Goal: Information Seeking & Learning: Stay updated

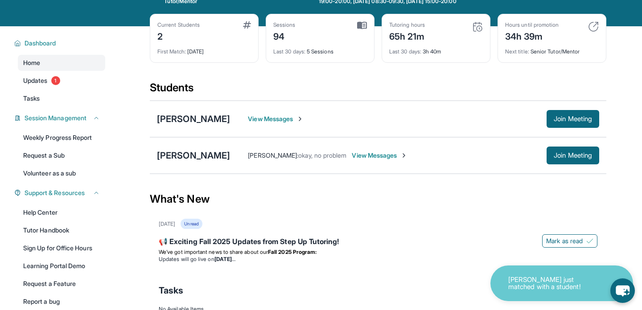
scroll to position [38, 0]
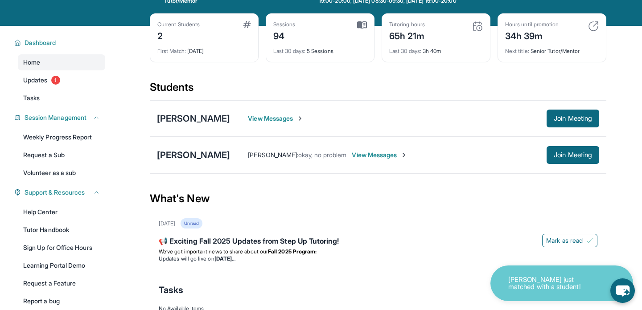
click at [79, 89] on div "Home Updates 1 Tasks" at bounding box center [61, 80] width 87 height 52
click at [77, 81] on link "Updates 1" at bounding box center [61, 80] width 87 height 16
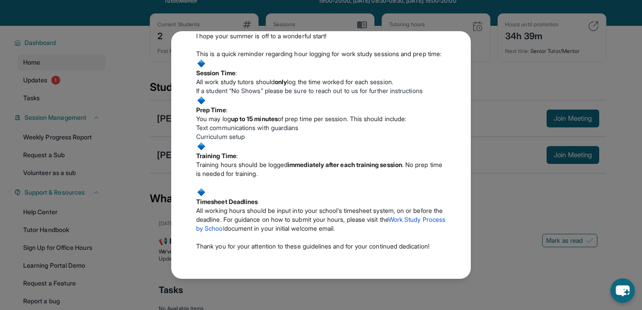
scroll to position [283, 0]
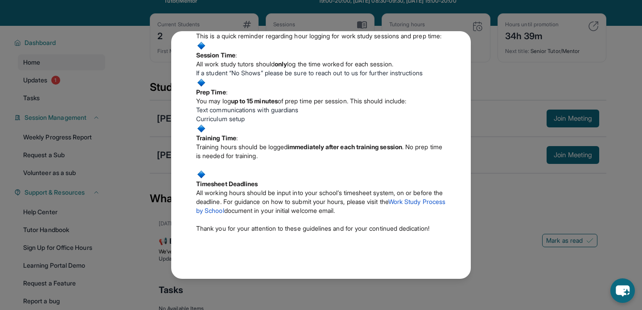
click at [457, 208] on div "Updates August 27th 📢 Exciting Fall 2025 Updates from Step Up Tutoring! We’ve g…" at bounding box center [321, 155] width 300 height 248
click at [471, 200] on div "Updates August 27th 📢 Exciting Fall 2025 Updates from Step Up Tutoring! We’ve g…" at bounding box center [321, 155] width 300 height 248
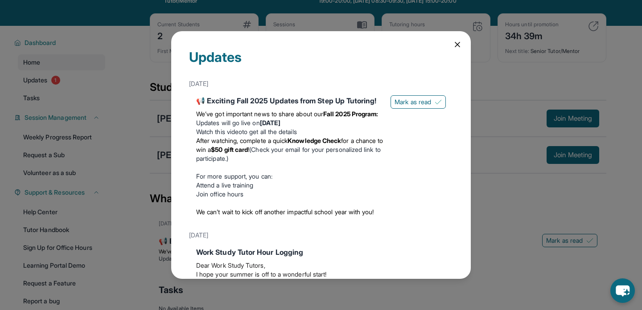
click at [459, 47] on icon at bounding box center [457, 44] width 9 height 9
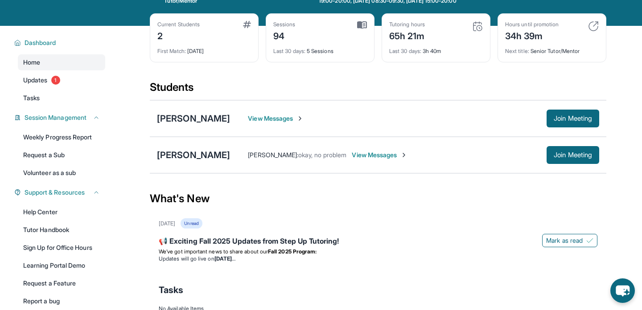
click at [169, 221] on div "[DATE]" at bounding box center [167, 223] width 17 height 7
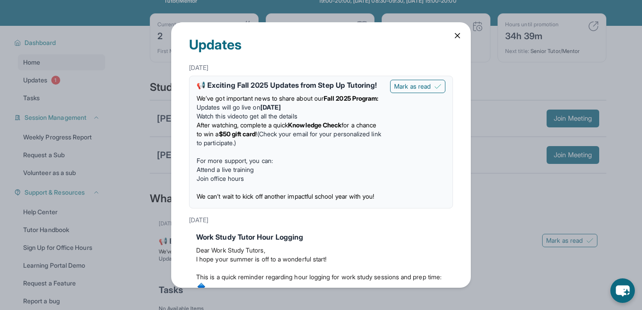
scroll to position [82, 0]
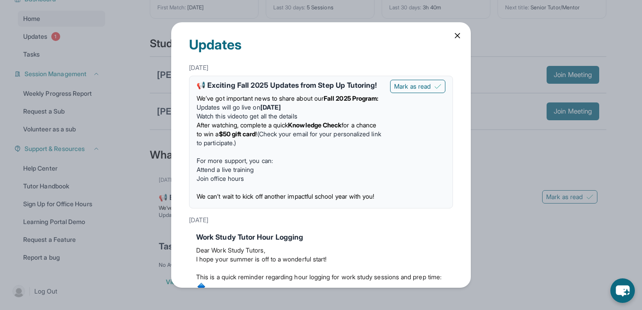
click at [459, 33] on icon at bounding box center [457, 35] width 9 height 9
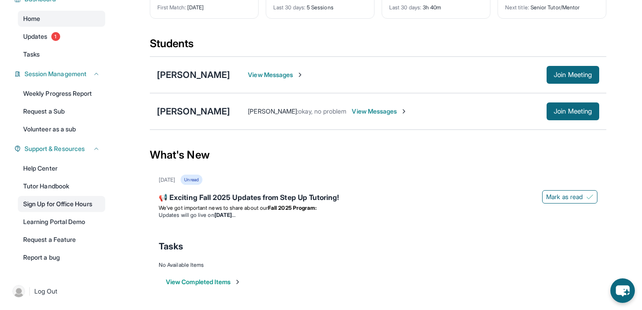
click at [96, 201] on link "Sign Up for Office Hours" at bounding box center [61, 204] width 87 height 16
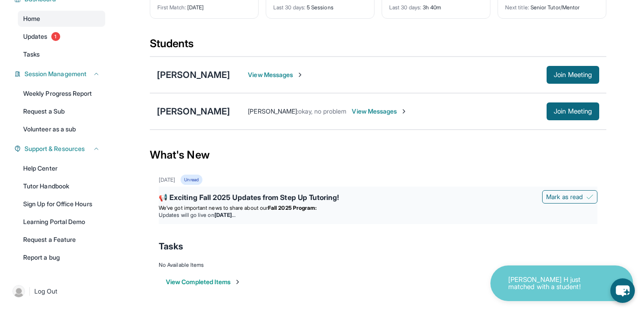
scroll to position [0, 0]
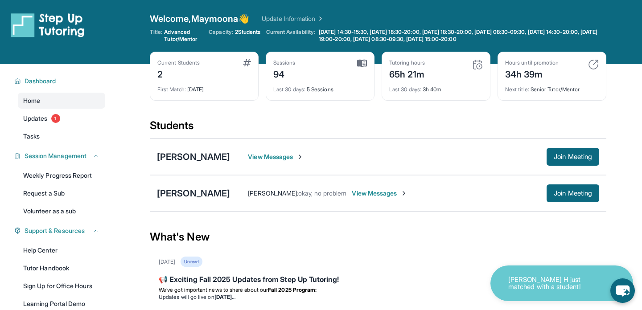
click at [222, 93] on div "Current Students 2 First Match : 8 days ago" at bounding box center [204, 76] width 109 height 49
click at [197, 86] on div "First Match : 8 days ago" at bounding box center [204, 87] width 94 height 12
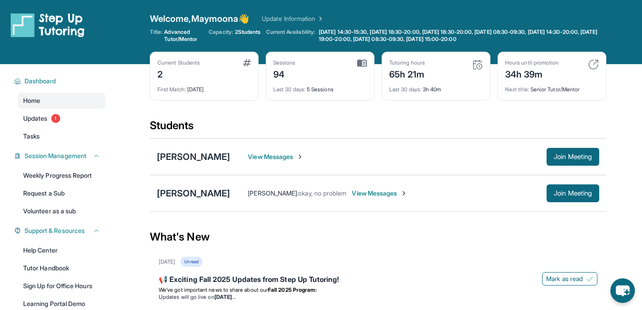
click at [241, 60] on div "Current Students 2" at bounding box center [204, 69] width 94 height 21
click at [83, 173] on link "Weekly Progress Report" at bounding box center [61, 176] width 87 height 16
